Goal: Check status

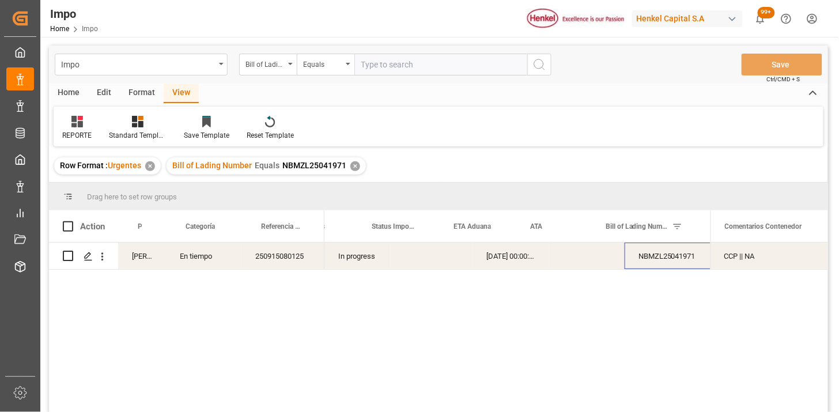
scroll to position [0, 32]
click at [351, 163] on div "✕" at bounding box center [356, 166] width 10 height 10
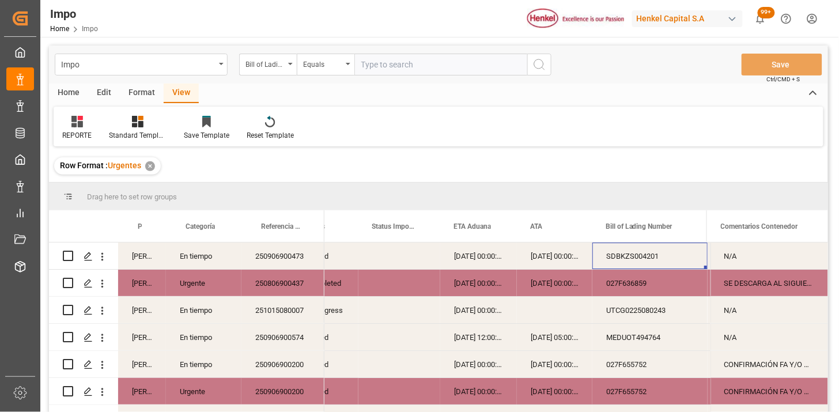
scroll to position [64, 0]
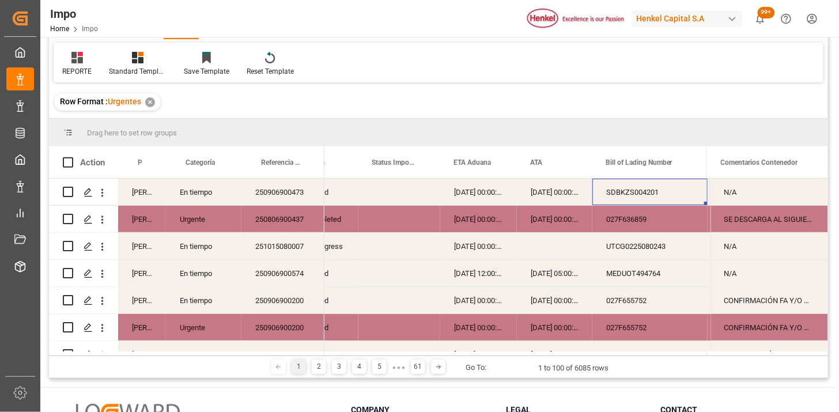
click at [274, 196] on div "250906900473" at bounding box center [283, 192] width 83 height 27
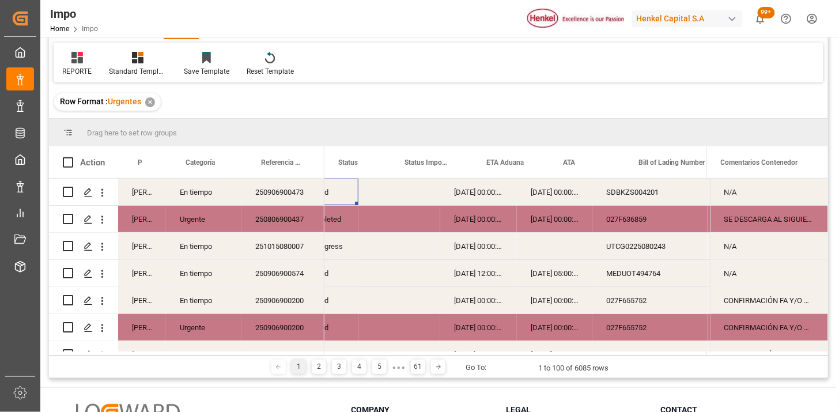
scroll to position [0, 0]
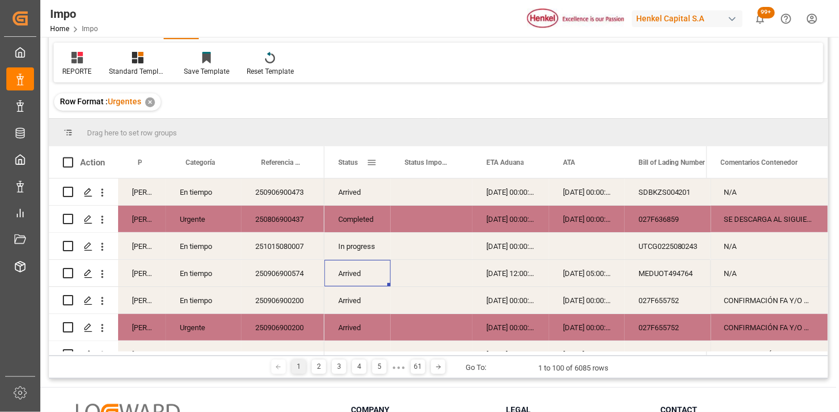
click at [374, 160] on span at bounding box center [372, 162] width 10 height 10
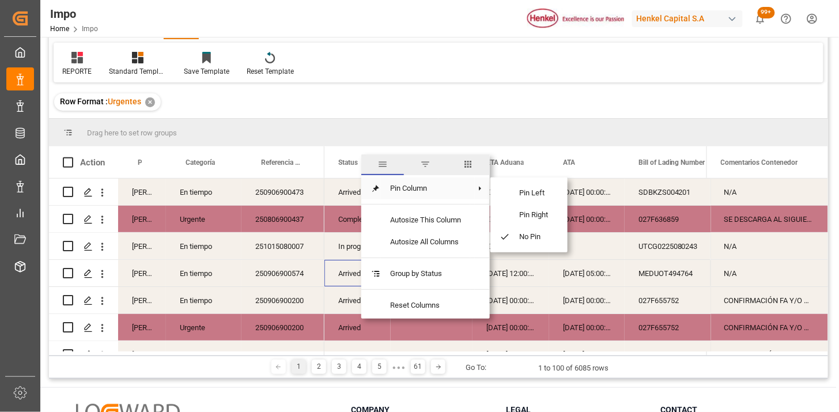
click at [425, 172] on span "filter" at bounding box center [425, 164] width 43 height 21
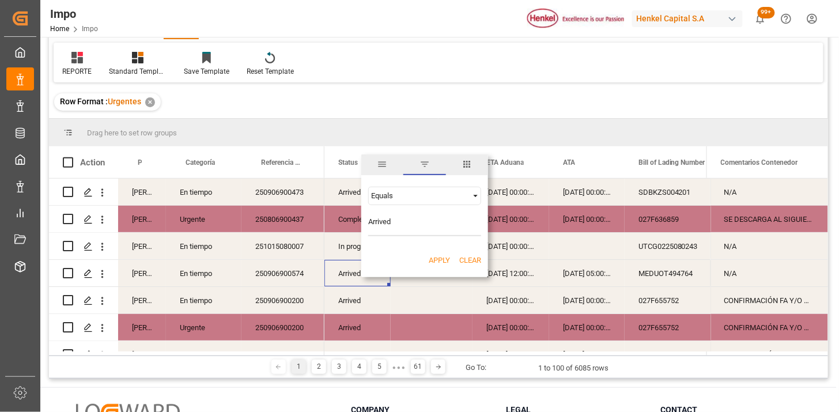
type input "Arrived"
click at [440, 255] on button "Apply" at bounding box center [439, 261] width 21 height 12
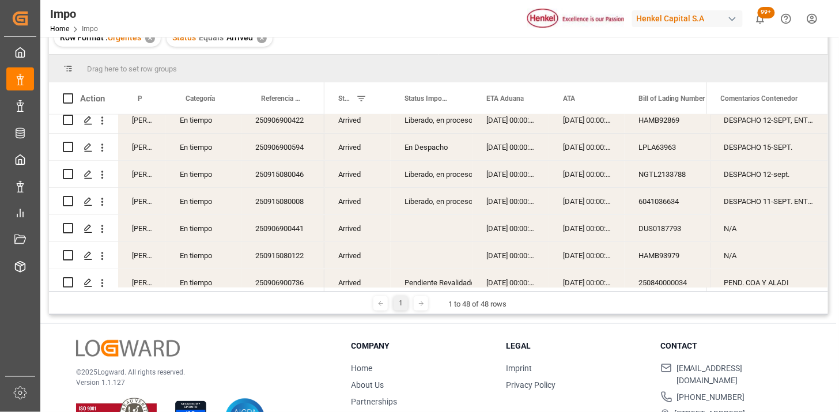
scroll to position [256, 0]
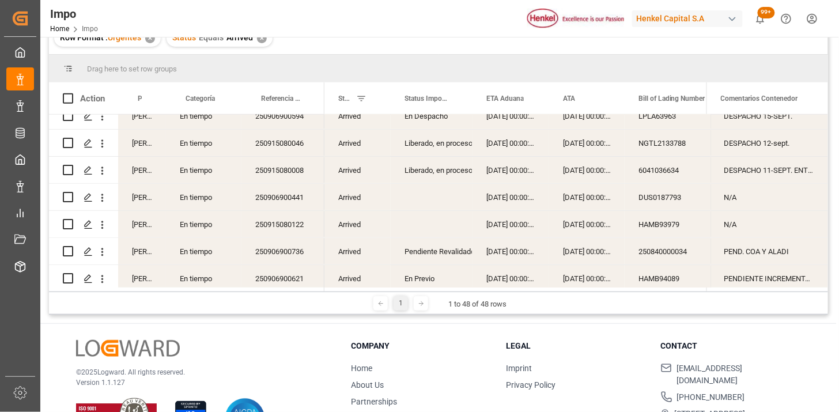
click at [295, 150] on div "250915080046" at bounding box center [283, 143] width 83 height 27
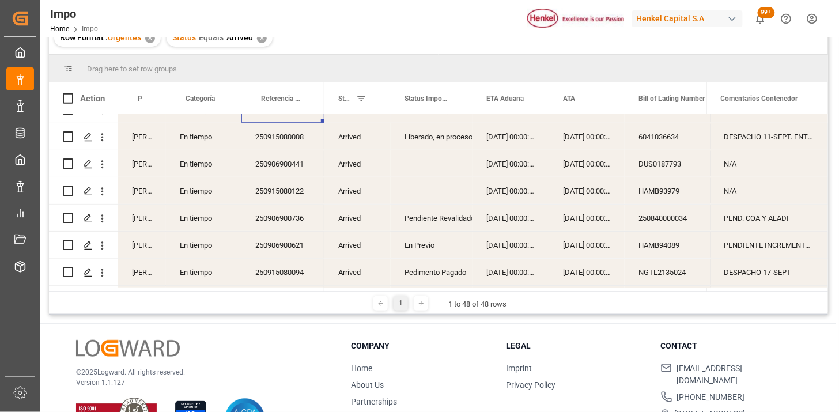
scroll to position [320, 0]
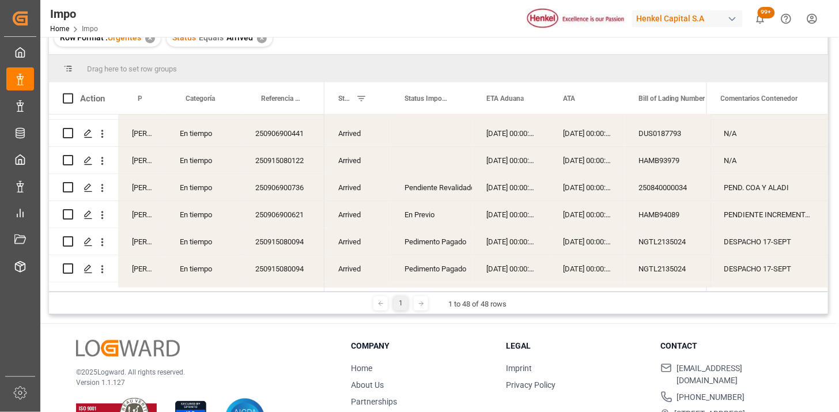
click at [272, 174] on div "250906900736" at bounding box center [283, 187] width 83 height 27
click at [277, 166] on div "250915080122" at bounding box center [283, 160] width 83 height 27
